Goal: Information Seeking & Learning: Learn about a topic

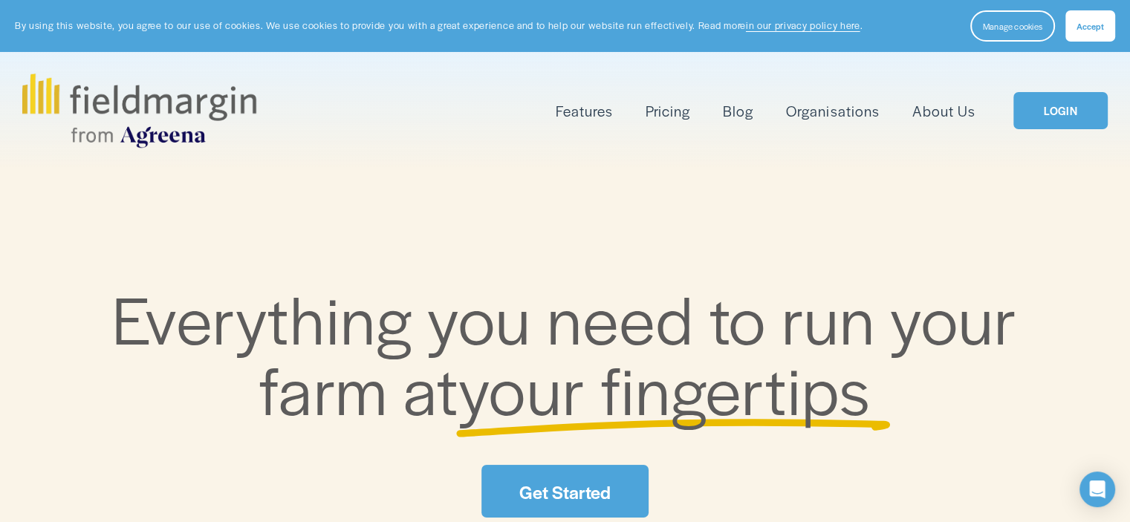
click at [1107, 29] on button "Accept" at bounding box center [1090, 25] width 50 height 31
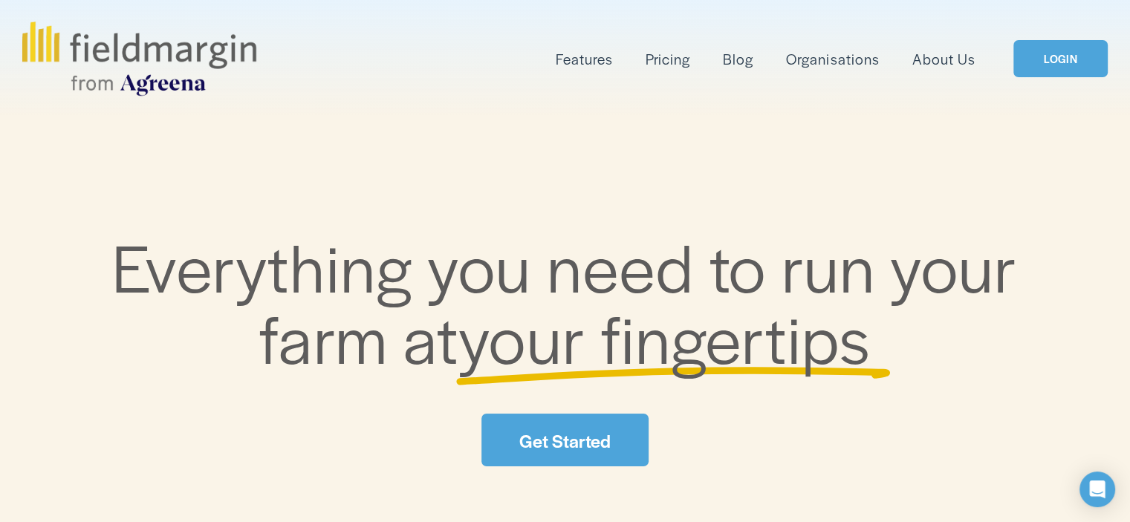
click at [591, 60] on span "Features" at bounding box center [584, 59] width 57 height 22
click at [0, 0] on span "Mapping" at bounding box center [0, 0] width 0 height 0
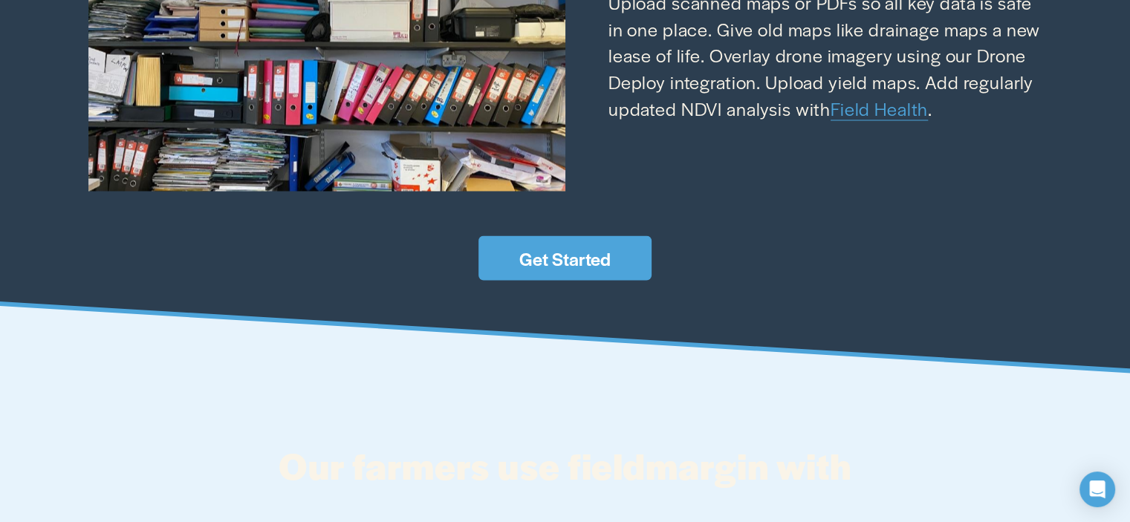
scroll to position [2154, 0]
